Goal: Task Accomplishment & Management: Manage account settings

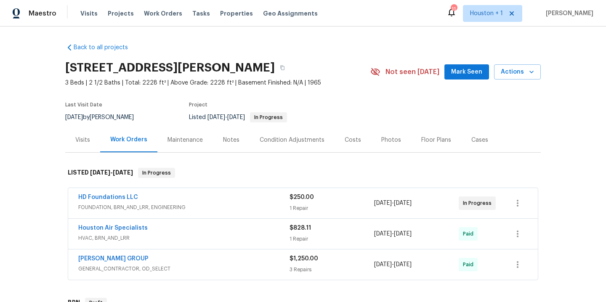
scroll to position [190, 0]
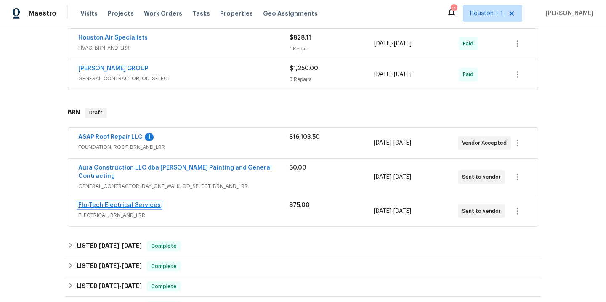
click at [116, 203] on link "Flo-Tech Electrical Services" at bounding box center [119, 206] width 83 height 6
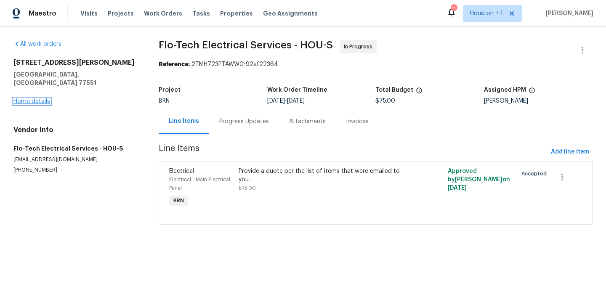
click at [26, 99] on link "Home details" at bounding box center [31, 102] width 37 height 6
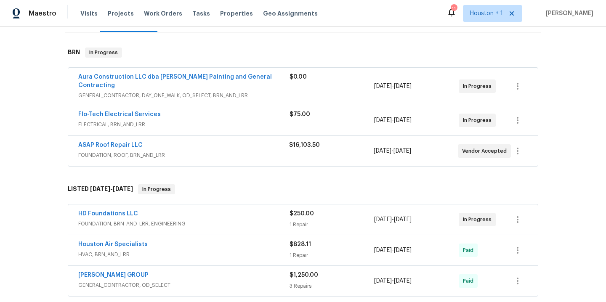
scroll to position [104, 0]
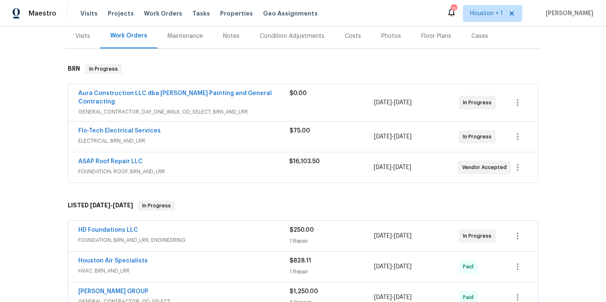
click at [137, 122] on div "Flo-Tech Electrical Services ELECTRICAL, BRN_AND_LRR $75.00 8/21/2025 - 8/28/20…" at bounding box center [303, 137] width 470 height 30
click at [138, 128] on link "Flo-Tech Electrical Services" at bounding box center [119, 131] width 83 height 6
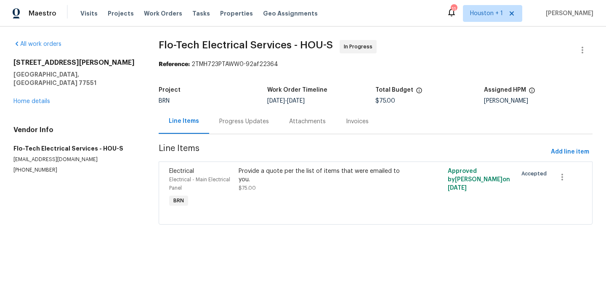
click at [247, 120] on div "Progress Updates" at bounding box center [244, 122] width 50 height 8
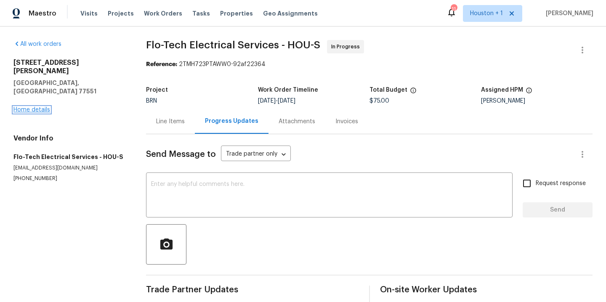
click at [34, 107] on link "Home details" at bounding box center [31, 110] width 37 height 6
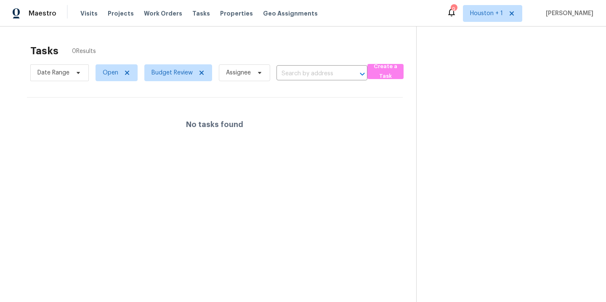
scroll to position [27, 0]
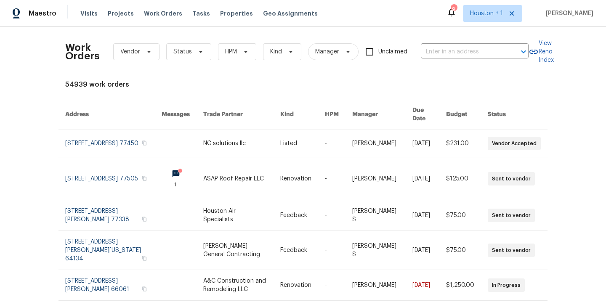
click at [177, 56] on span "Status" at bounding box center [188, 51] width 45 height 17
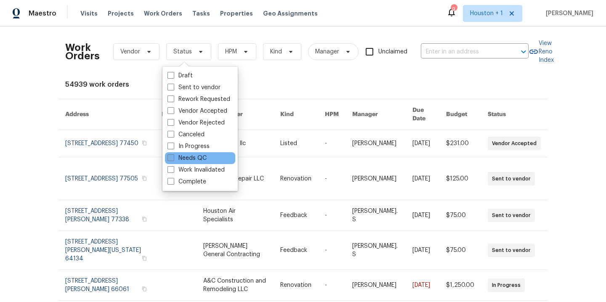
click at [183, 156] on label "Needs QC" at bounding box center [187, 158] width 39 height 8
click at [173, 156] on input "Needs QC" at bounding box center [170, 156] width 5 height 5
checkbox input "true"
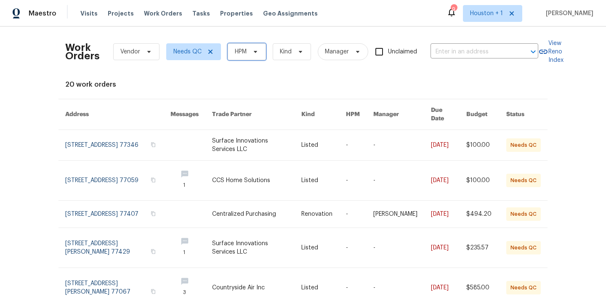
click at [238, 51] on span "HPM" at bounding box center [241, 52] width 12 height 8
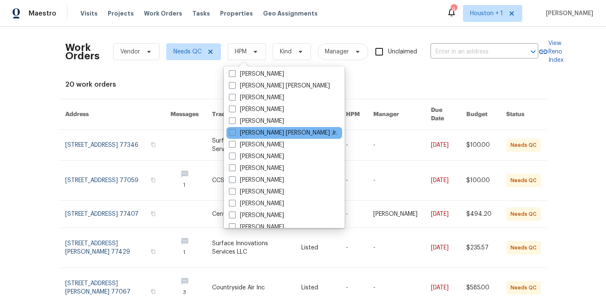
scroll to position [270, 0]
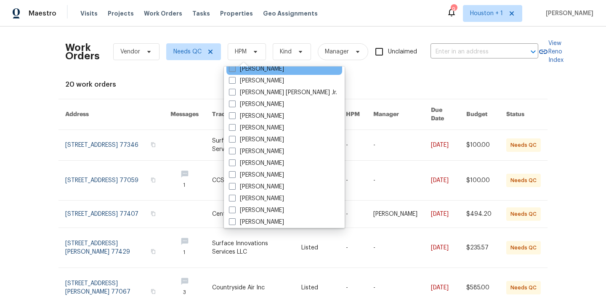
click at [251, 68] on label "[PERSON_NAME]" at bounding box center [256, 69] width 55 height 8
click at [235, 68] on input "[PERSON_NAME]" at bounding box center [231, 67] width 5 height 5
checkbox input "true"
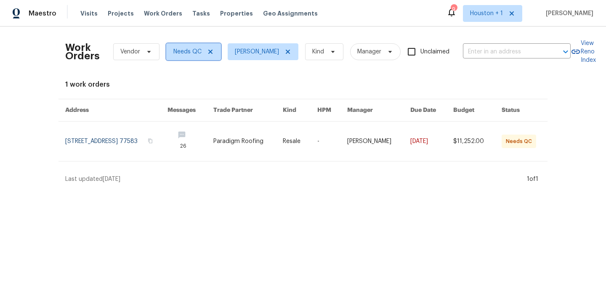
click at [208, 50] on icon at bounding box center [210, 52] width 4 height 4
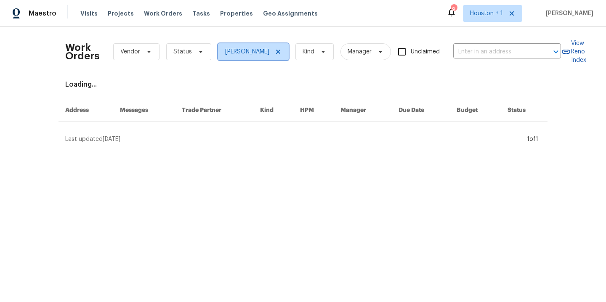
click at [275, 49] on icon at bounding box center [278, 51] width 7 height 7
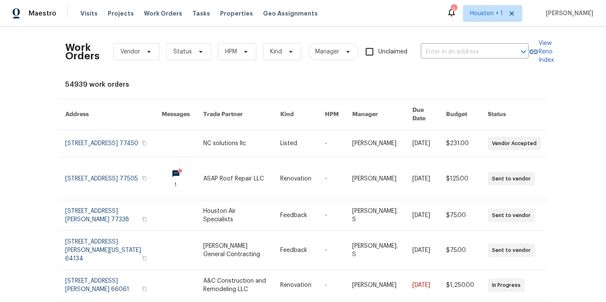
click at [270, 37] on div "Work Orders Vendor Status HPM Kind Manager Unclaimed ​" at bounding box center [297, 51] width 464 height 37
